Goal: Navigation & Orientation: Find specific page/section

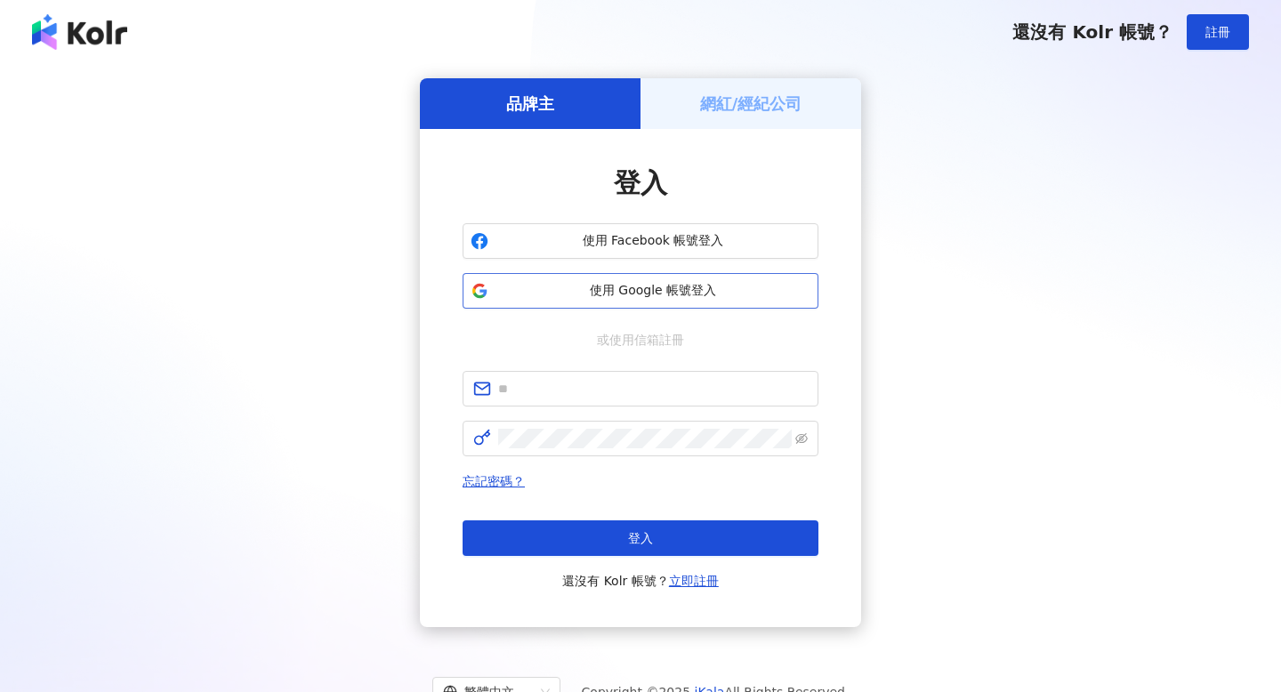
click at [659, 296] on span "使用 Google 帳號登入" at bounding box center [653, 291] width 315 height 18
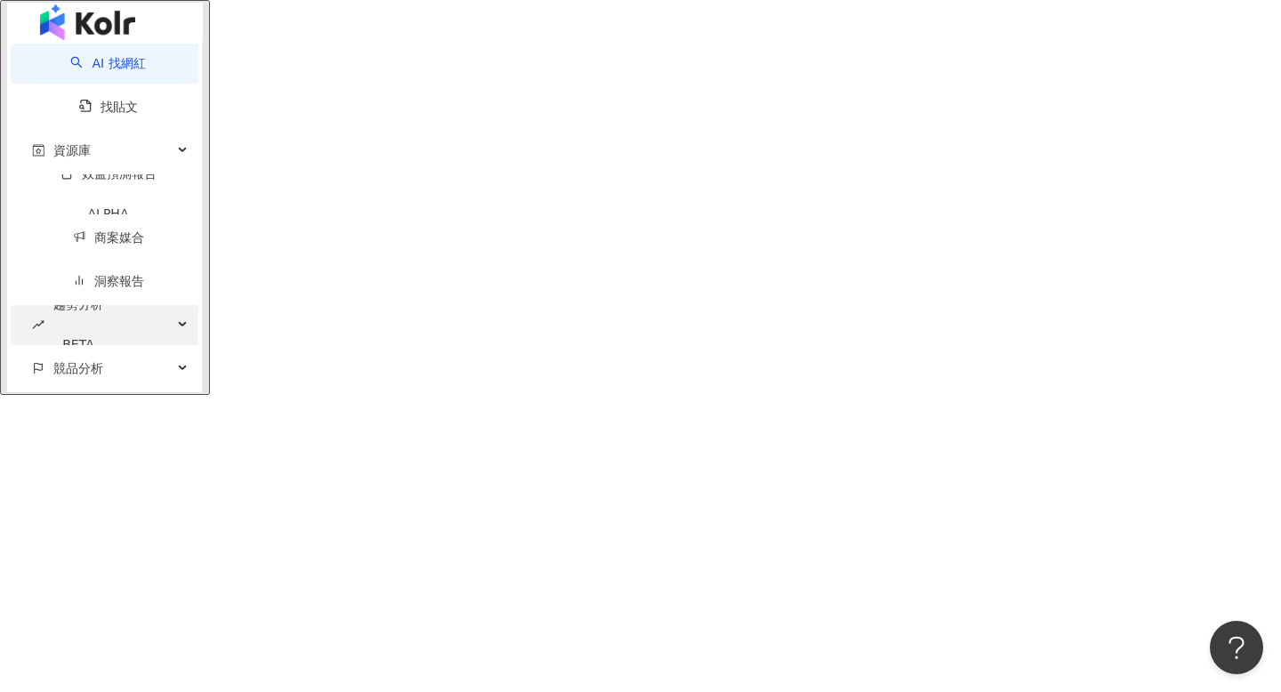
click at [143, 343] on div "趨勢分析 BETA" at bounding box center [105, 325] width 188 height 40
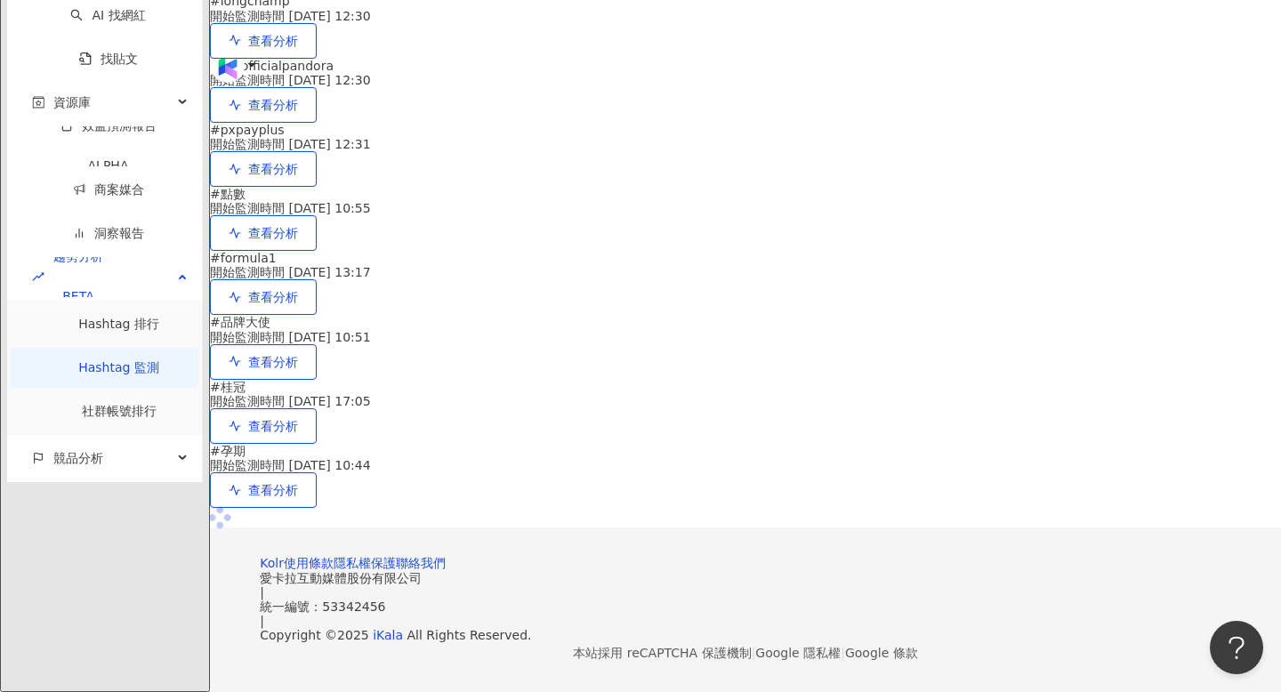
scroll to position [397, 0]
click at [87, 418] on link "社群帳號排行" at bounding box center [119, 411] width 75 height 14
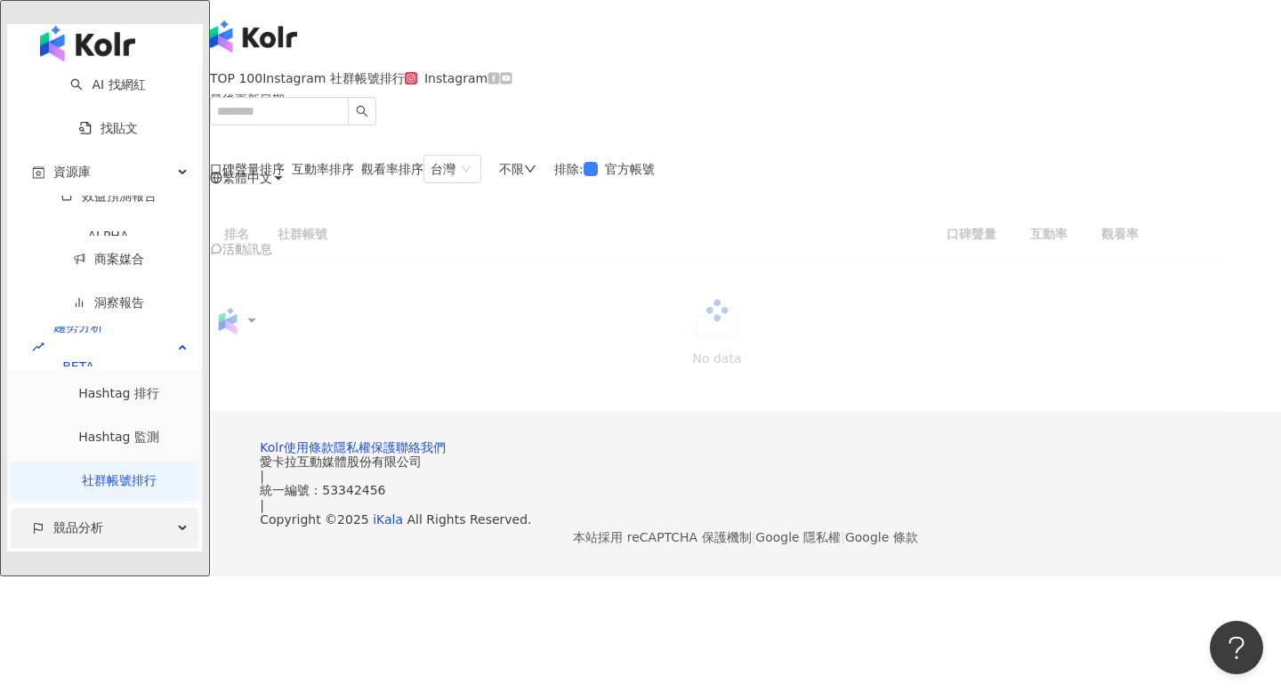
click at [93, 508] on div "競品分析" at bounding box center [105, 528] width 188 height 40
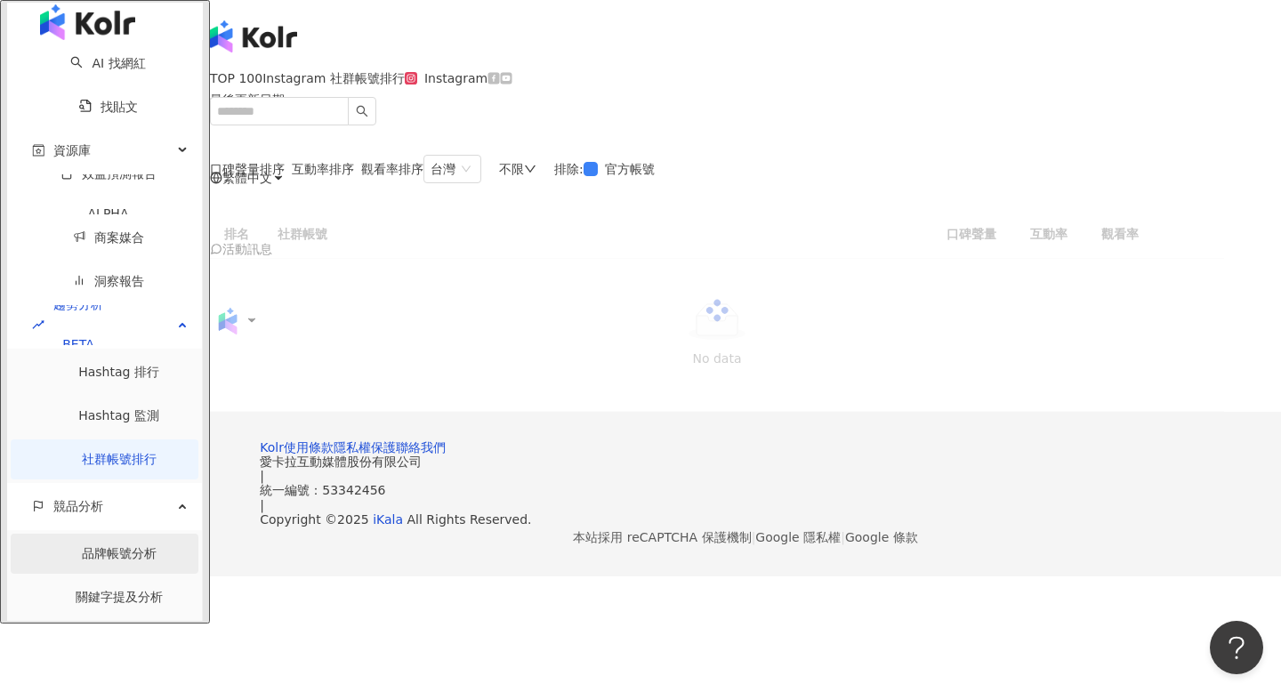
click at [89, 546] on link "品牌帳號分析" at bounding box center [119, 553] width 75 height 14
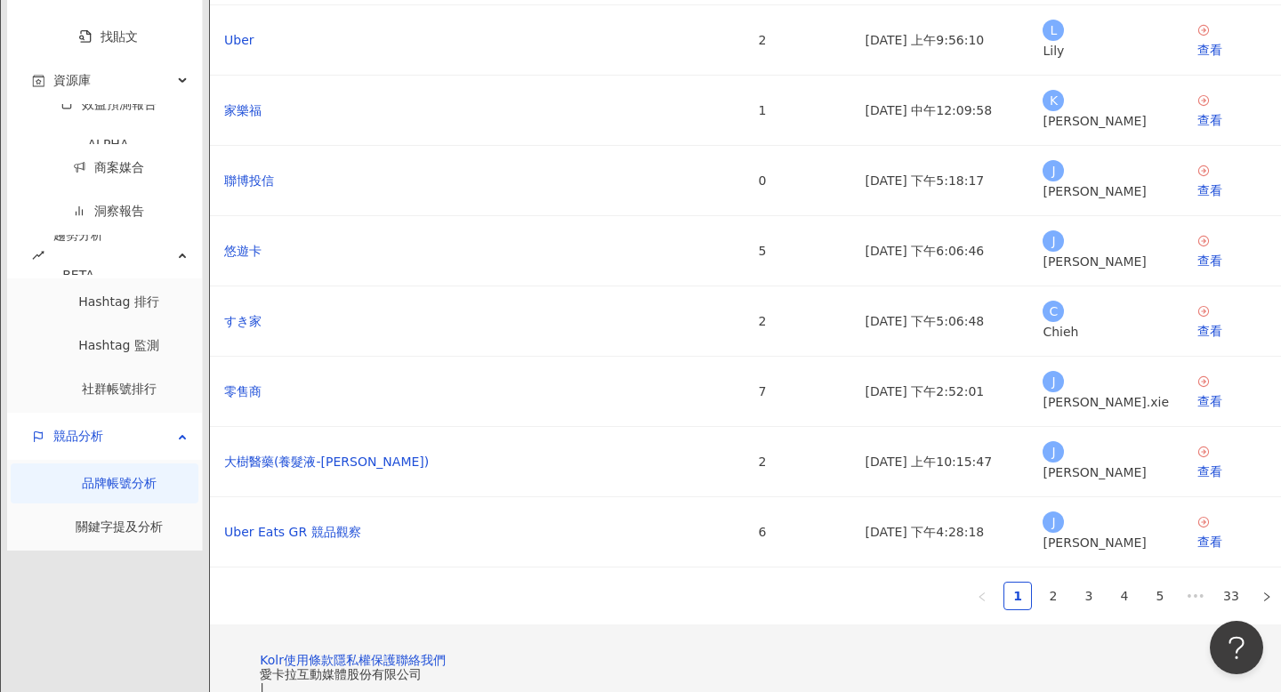
scroll to position [306, 0]
click at [1040, 582] on link "2" at bounding box center [1053, 595] width 27 height 27
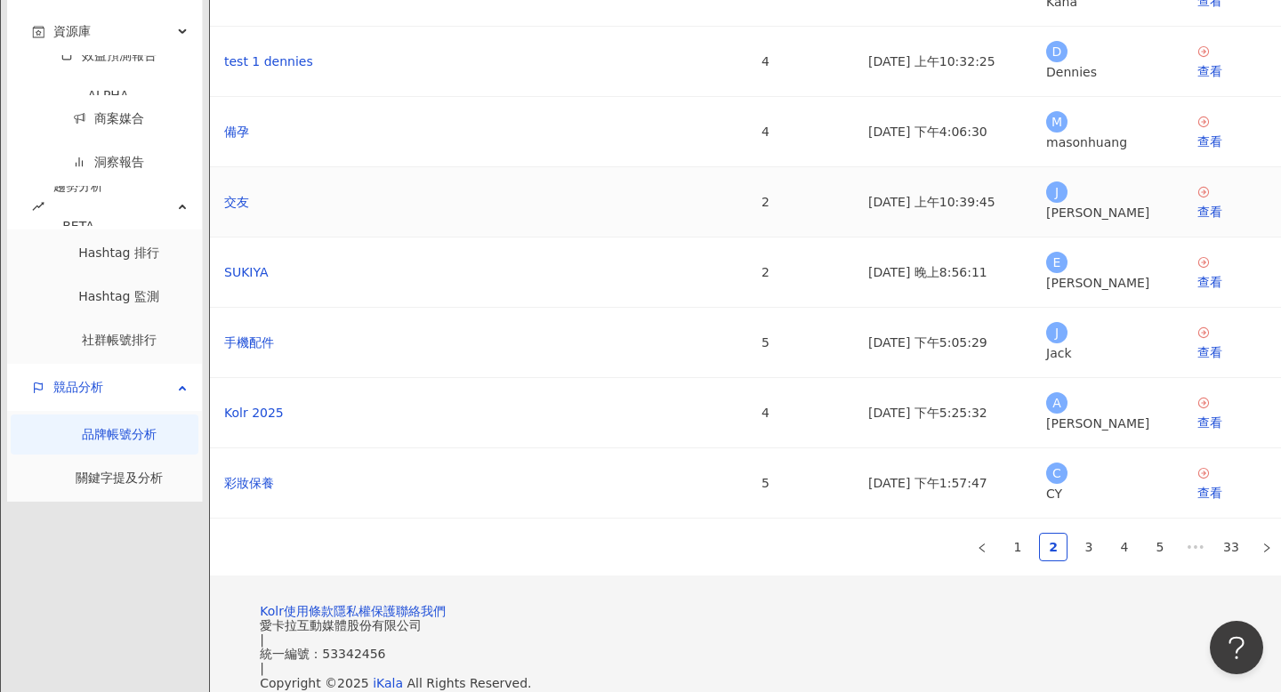
scroll to position [351, 0]
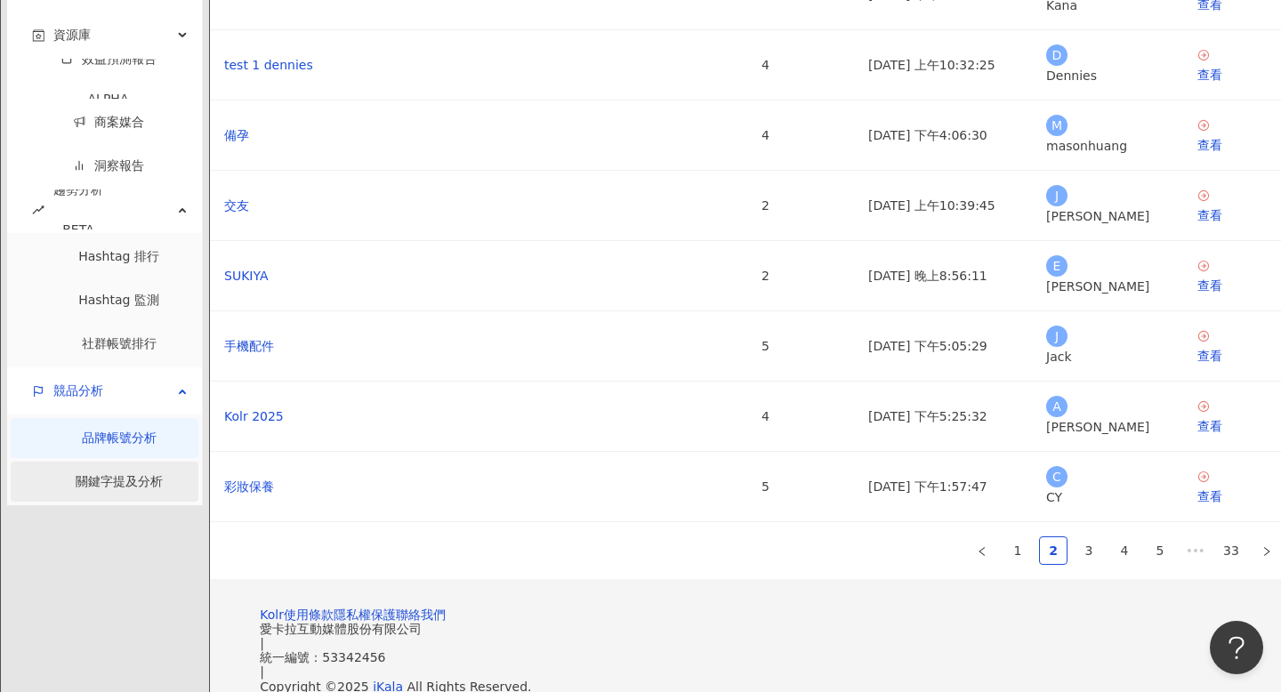
click at [91, 489] on link "關鍵字提及分析" at bounding box center [119, 481] width 87 height 14
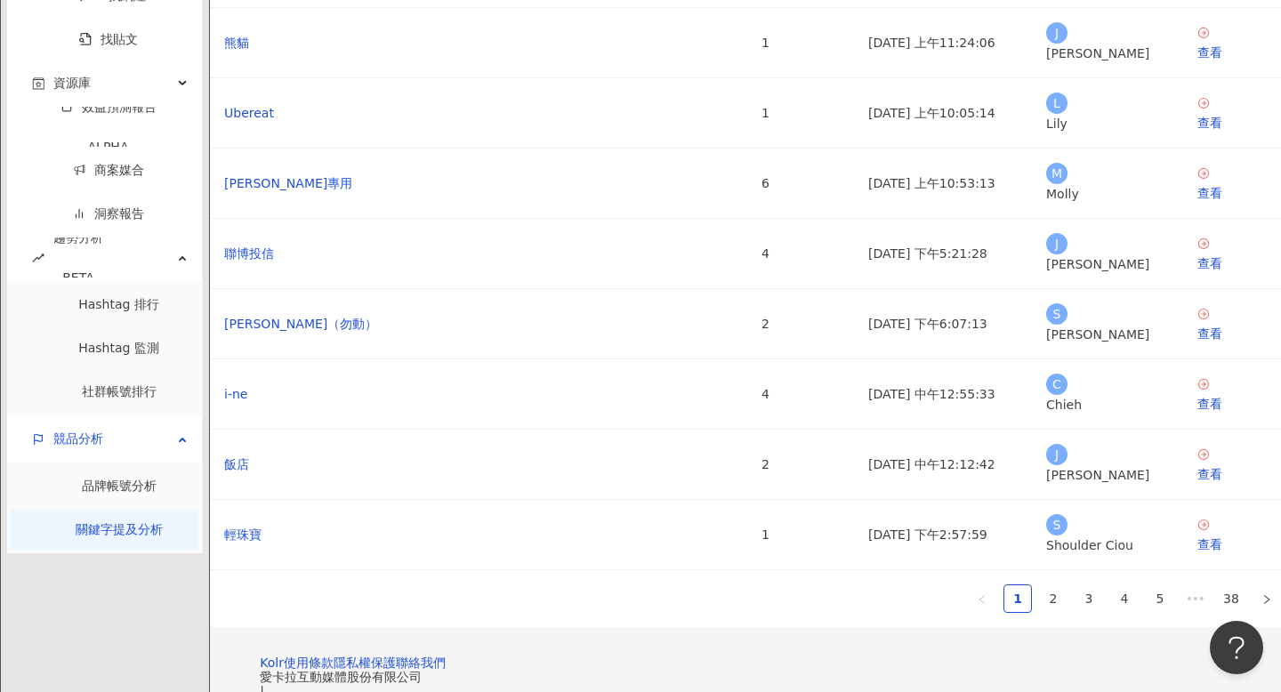
scroll to position [286, 0]
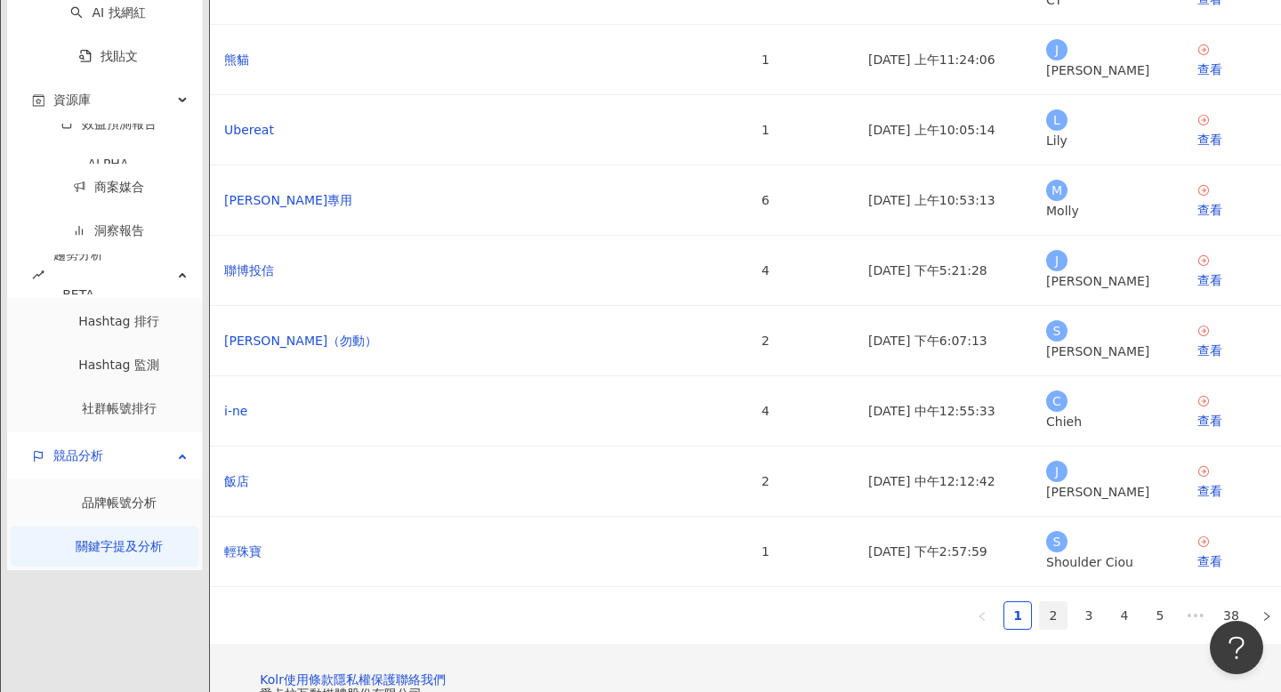
click at [1040, 602] on link "2" at bounding box center [1053, 615] width 27 height 27
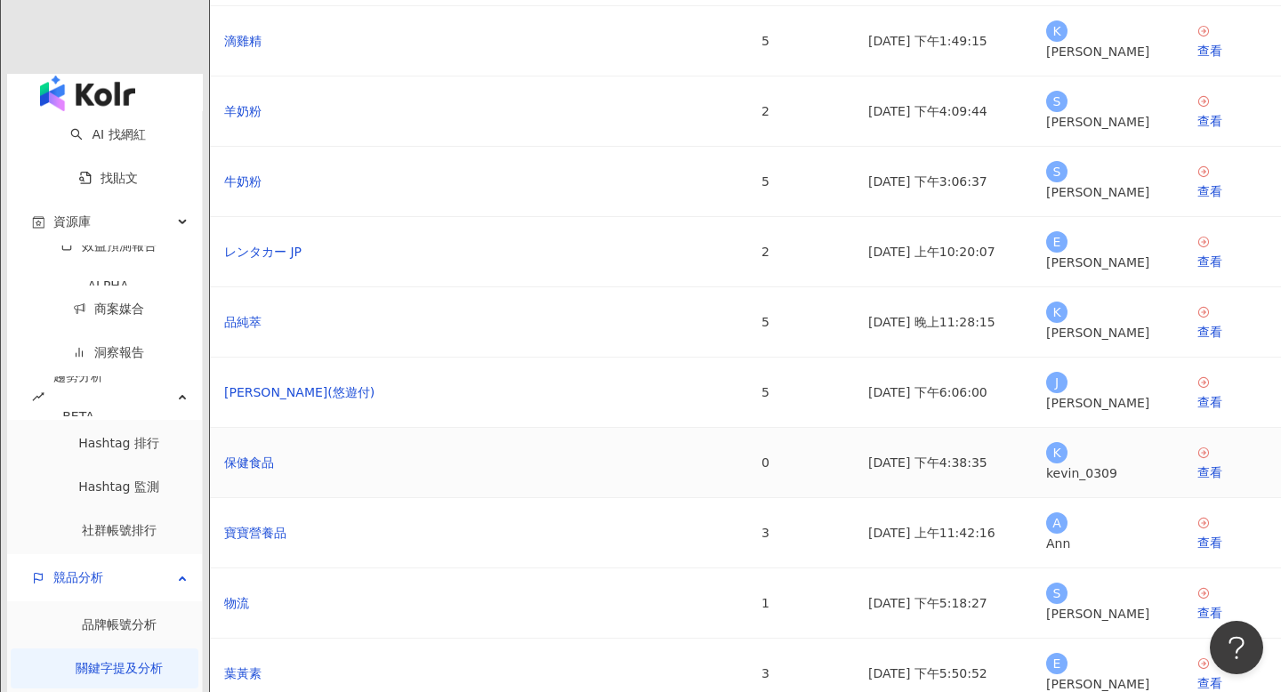
scroll to position [0, 0]
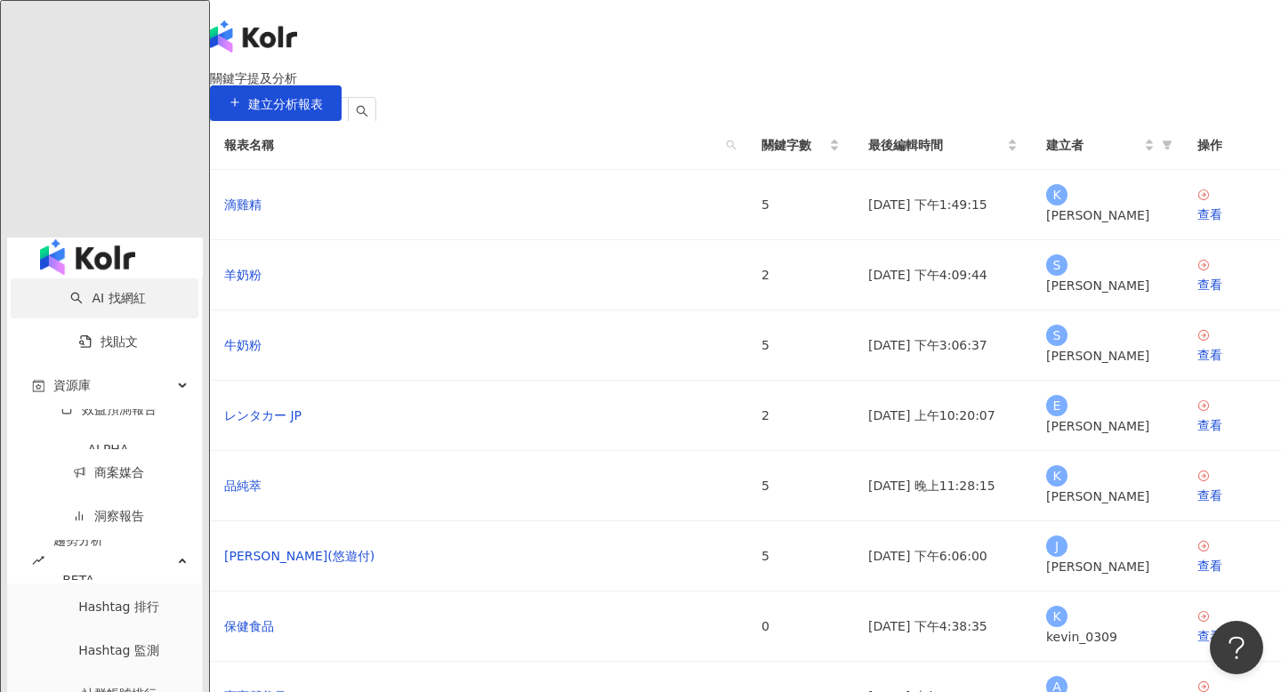
click at [145, 291] on link "AI 找網紅" at bounding box center [107, 298] width 75 height 14
